Goal: Task Accomplishment & Management: Manage account settings

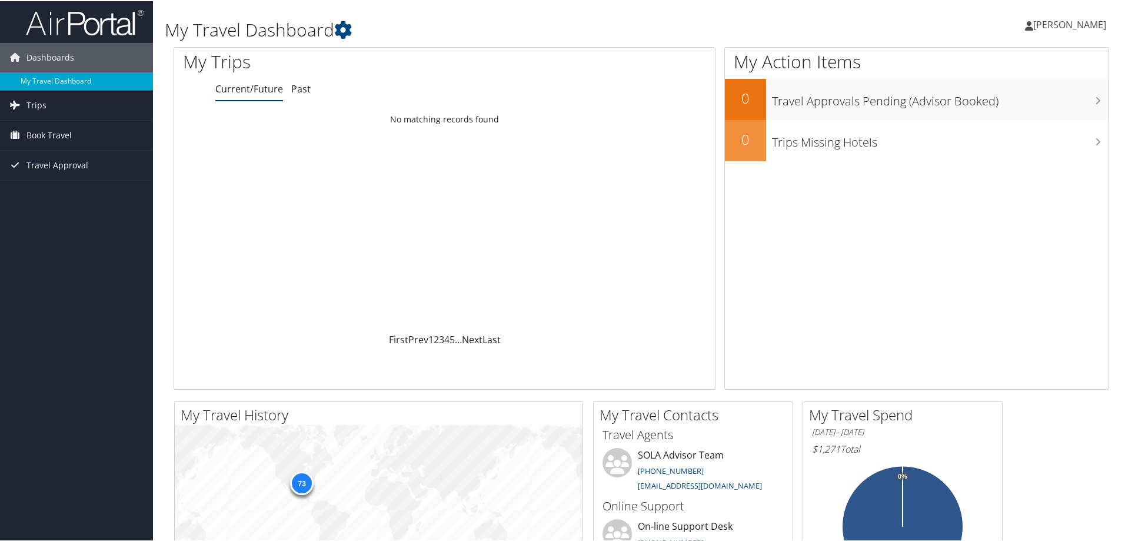
click at [1033, 19] on span "[PERSON_NAME]" at bounding box center [1069, 23] width 73 height 13
click at [1004, 103] on link "View Travel Profile" at bounding box center [1038, 105] width 131 height 20
click at [73, 136] on link "Book Travel" at bounding box center [76, 133] width 153 height 29
click at [48, 177] on link "Book/Manage Online Trips" at bounding box center [76, 176] width 153 height 18
click at [60, 173] on link "Book/Manage Online Trips" at bounding box center [76, 176] width 153 height 18
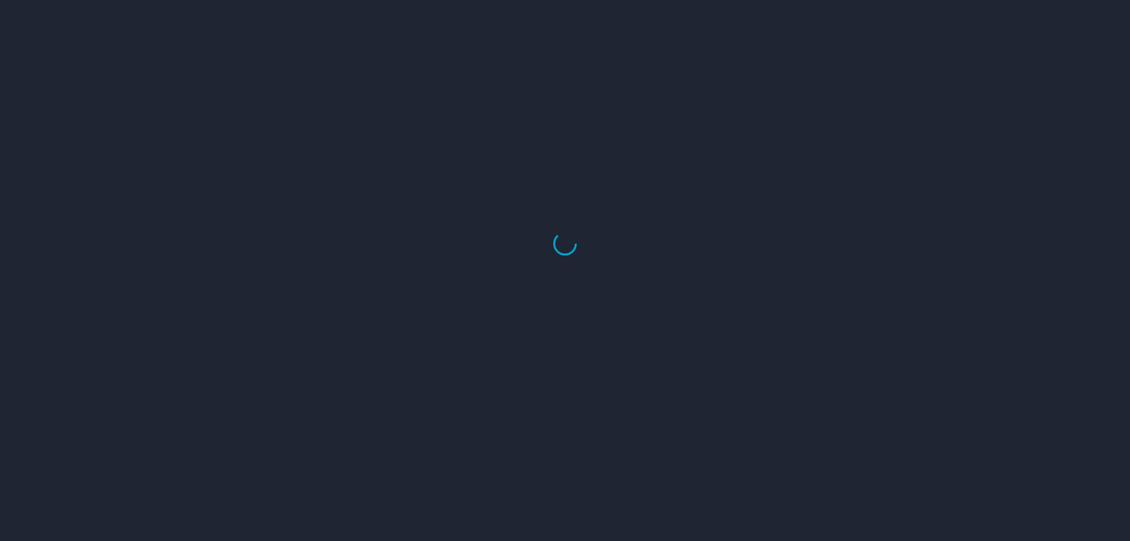
select select "US"
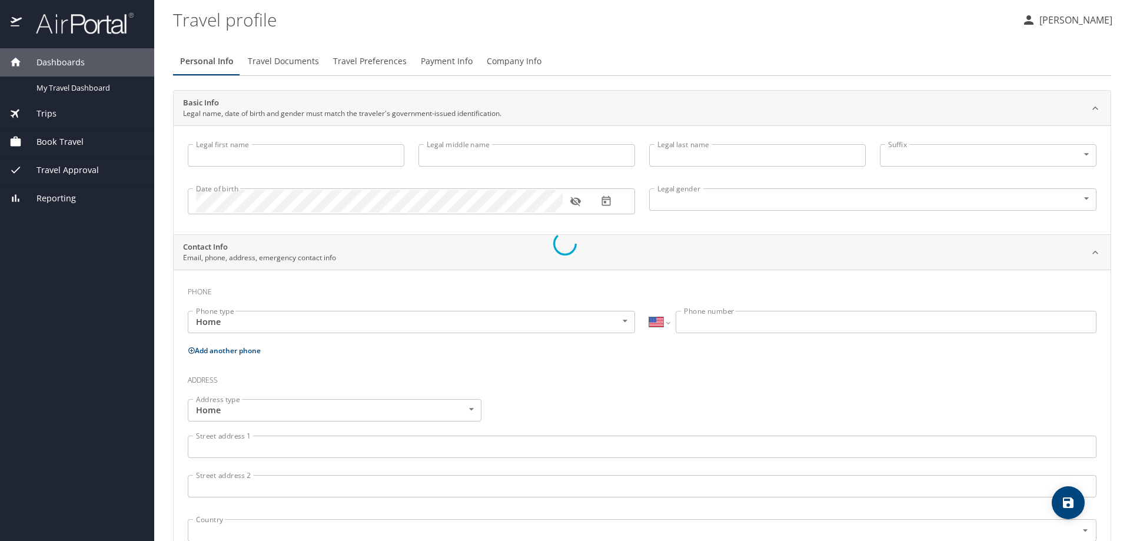
click at [67, 139] on div at bounding box center [565, 243] width 1130 height 595
